Goal: Task Accomplishment & Management: Manage account settings

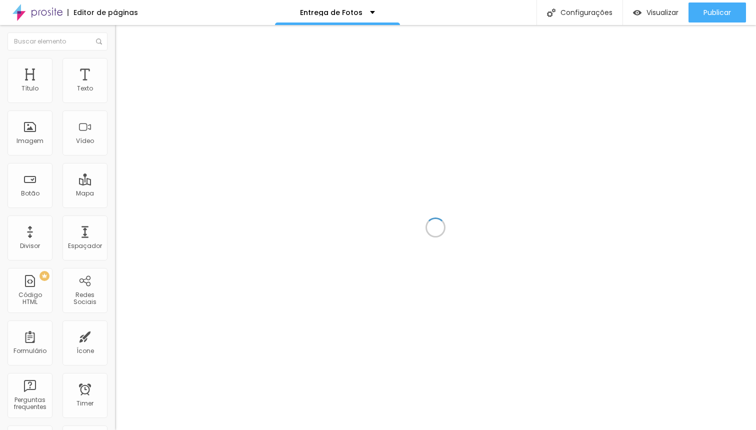
click at [299, 135] on div at bounding box center [435, 227] width 641 height 405
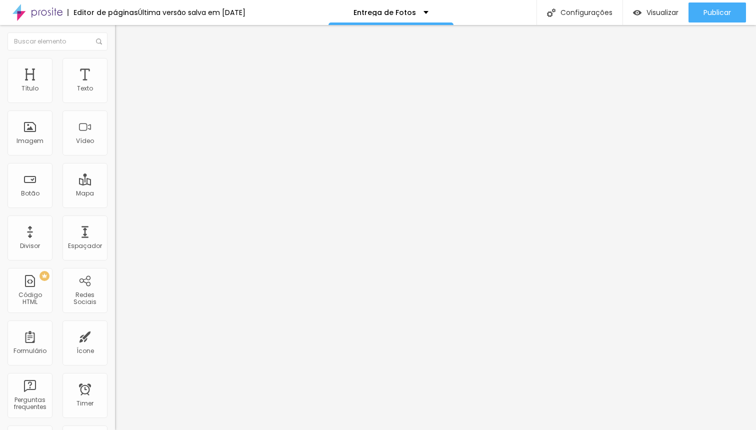
click at [124, 69] on span "Estilo" at bounding box center [132, 65] width 16 height 9
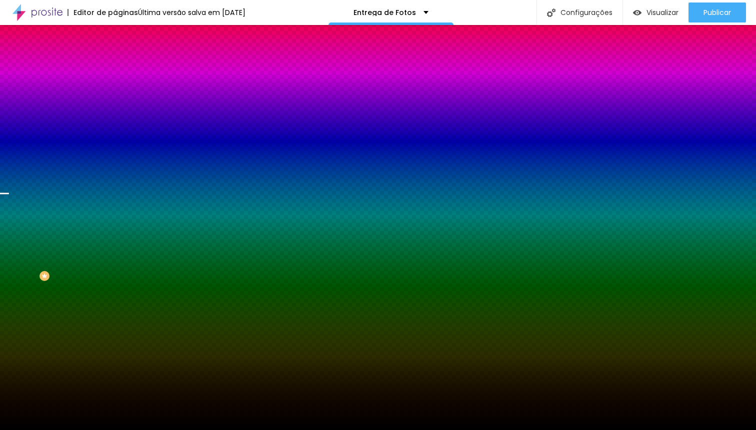
click at [115, 92] on span "Trocar imagem" at bounding box center [142, 88] width 55 height 9
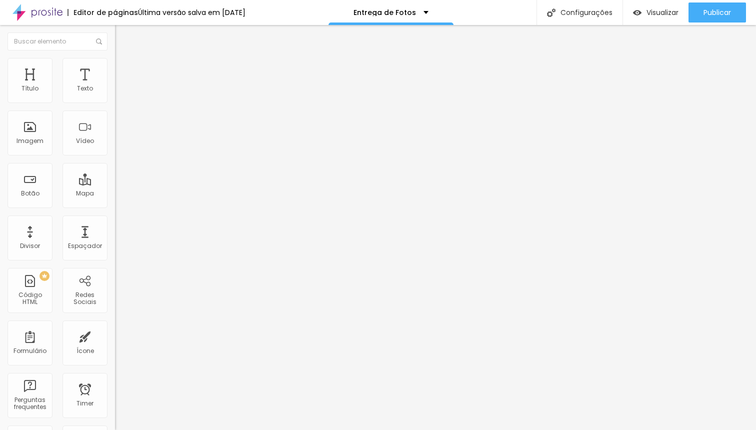
click at [115, 62] on img at bounding box center [119, 62] width 9 height 9
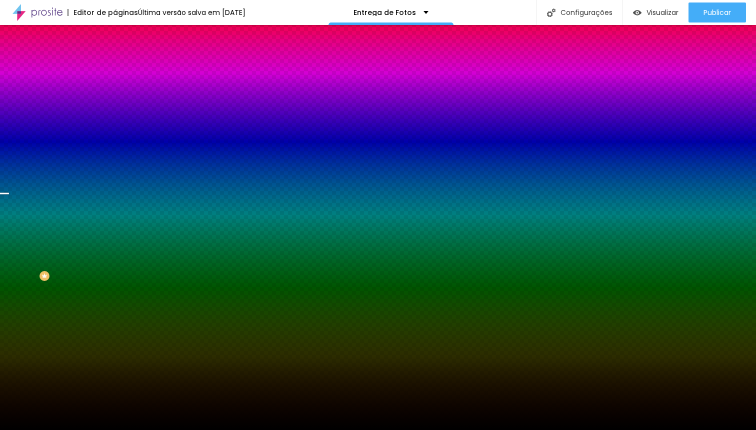
click at [115, 92] on span "Trocar imagem" at bounding box center [142, 88] width 55 height 9
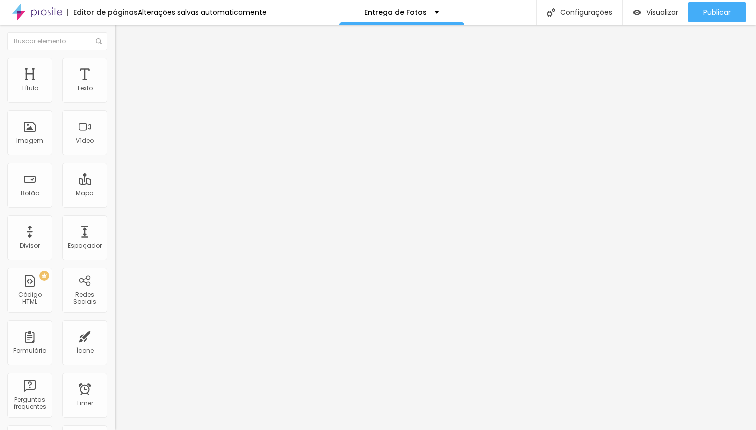
click at [115, 206] on input "[URL][DOMAIN_NAME]" at bounding box center [175, 201] width 120 height 10
paste input "[URL][DOMAIN_NAME]"
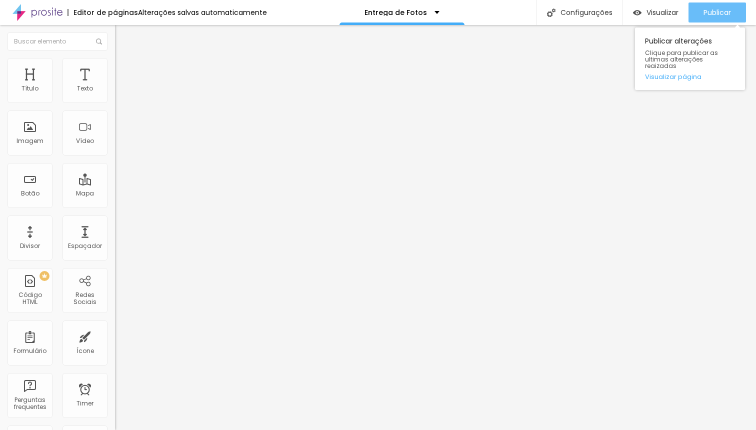
type input "[URL][DOMAIN_NAME]"
click at [719, 15] on span "Publicar" at bounding box center [718, 13] width 28 height 8
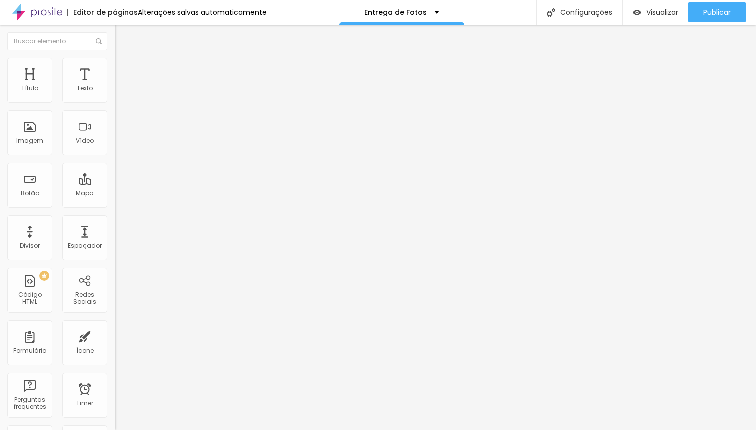
click at [115, 206] on input "[URL][DOMAIN_NAME]" at bounding box center [175, 201] width 120 height 10
paste input "[URL][DOMAIN_NAME]"
type input "[URL][DOMAIN_NAME]"
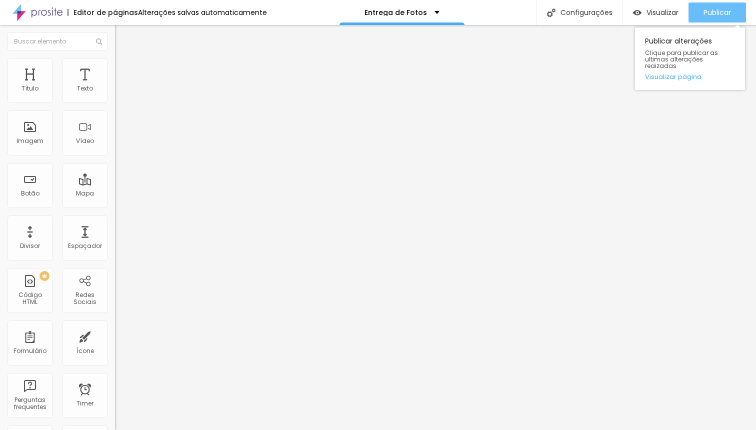
click at [706, 17] on span "Publicar" at bounding box center [718, 13] width 28 height 8
click at [709, 14] on span "Publicar" at bounding box center [718, 13] width 28 height 8
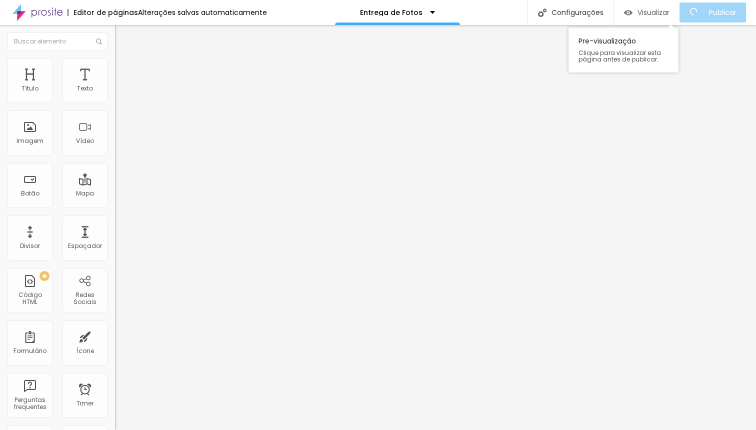
click at [658, 14] on span "Visualizar" at bounding box center [654, 13] width 32 height 8
